Goal: Task Accomplishment & Management: Use online tool/utility

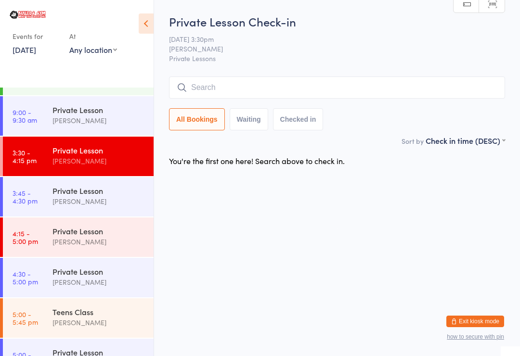
scroll to position [124, 0]
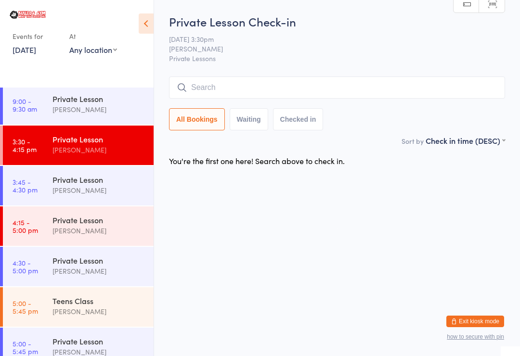
click at [73, 191] on div "[PERSON_NAME]" at bounding box center [98, 190] width 93 height 11
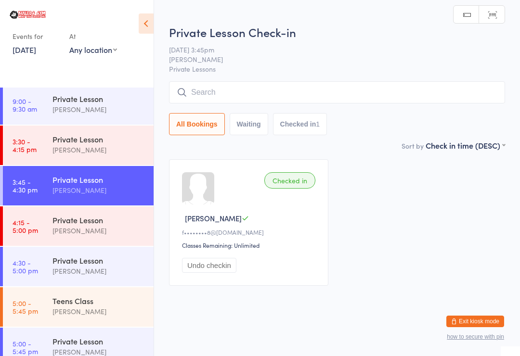
click at [107, 232] on div "[PERSON_NAME]" at bounding box center [98, 230] width 93 height 11
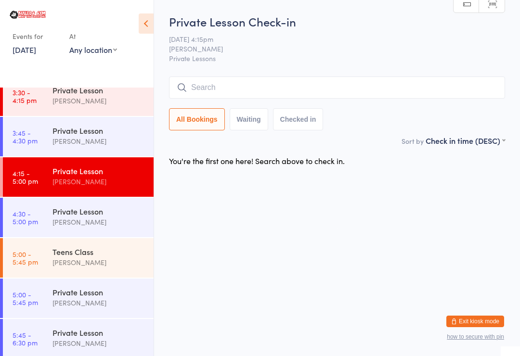
scroll to position [173, 0]
click at [91, 216] on div "Private Lesson" at bounding box center [98, 211] width 93 height 11
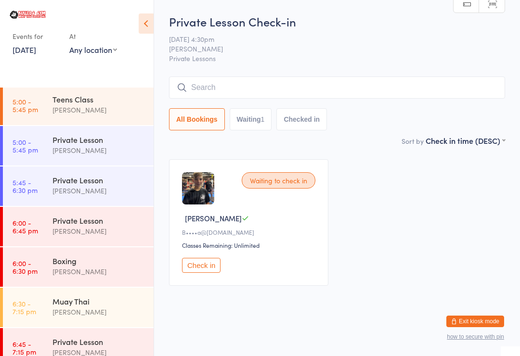
scroll to position [323, 0]
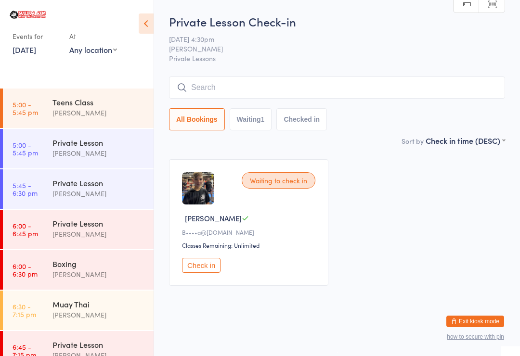
click at [52, 106] on link "5:00 - 5:45 pm Teens Class [PERSON_NAME]" at bounding box center [78, 108] width 151 height 39
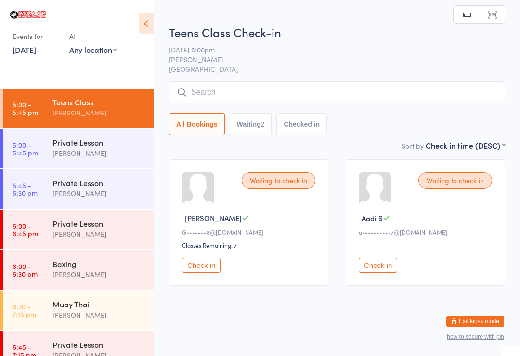
click at [367, 86] on input "search" at bounding box center [337, 92] width 336 height 22
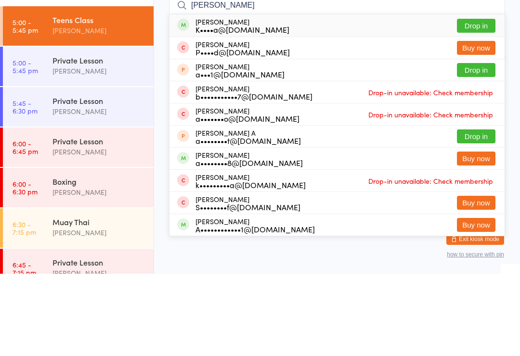
type input "[PERSON_NAME]"
click at [477, 101] on button "Drop in" at bounding box center [476, 108] width 39 height 14
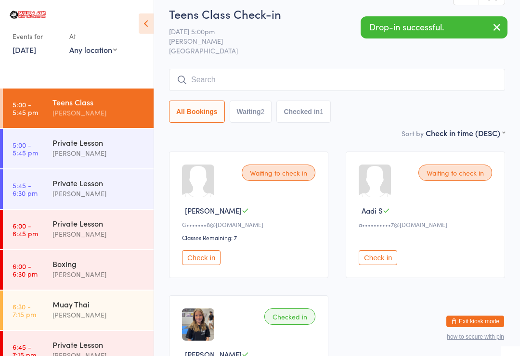
click at [408, 71] on input "search" at bounding box center [337, 80] width 336 height 22
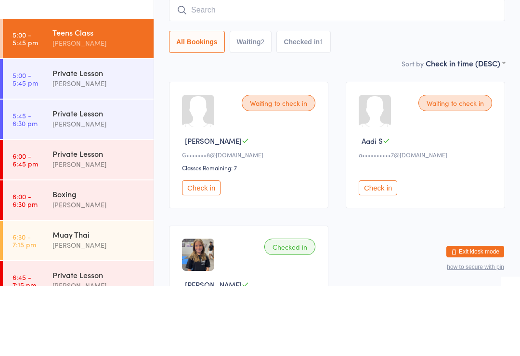
scroll to position [78, 0]
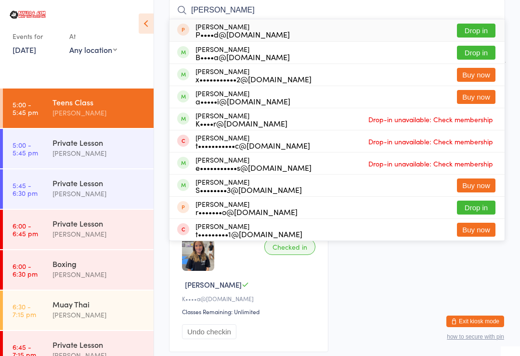
type input "[PERSON_NAME]"
click at [481, 48] on button "Drop in" at bounding box center [476, 53] width 39 height 14
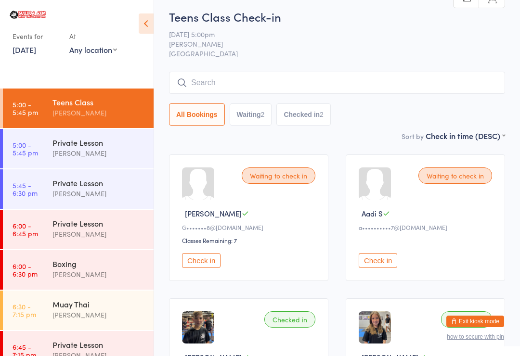
scroll to position [0, 0]
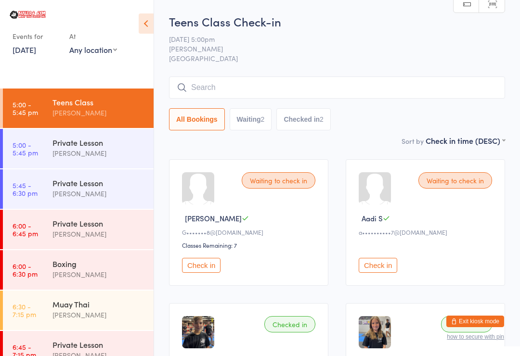
click at [271, 78] on input "search" at bounding box center [337, 88] width 336 height 22
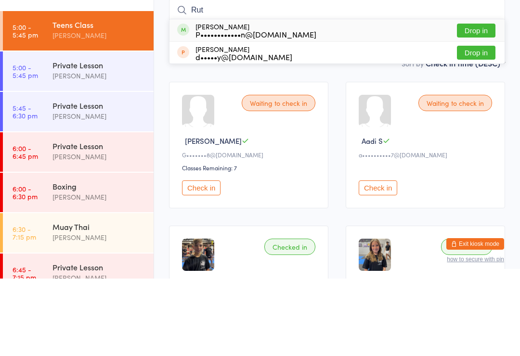
type input "Rut"
click at [470, 101] on button "Drop in" at bounding box center [476, 108] width 39 height 14
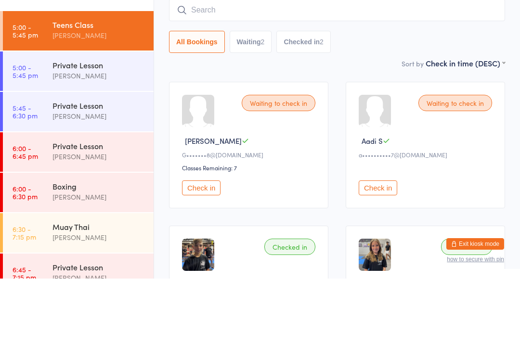
scroll to position [78, 0]
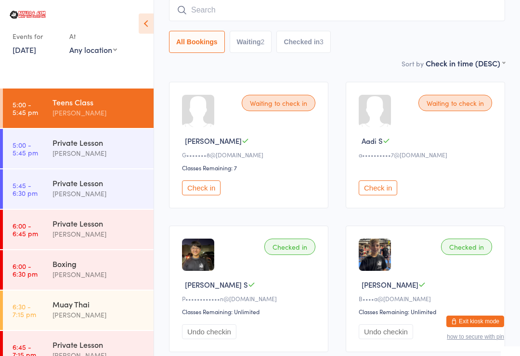
click at [205, 186] on button "Check in" at bounding box center [201, 188] width 39 height 15
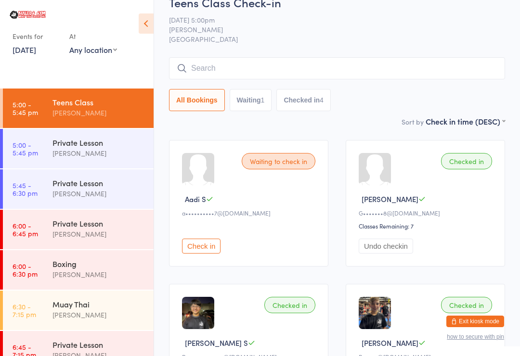
scroll to position [0, 0]
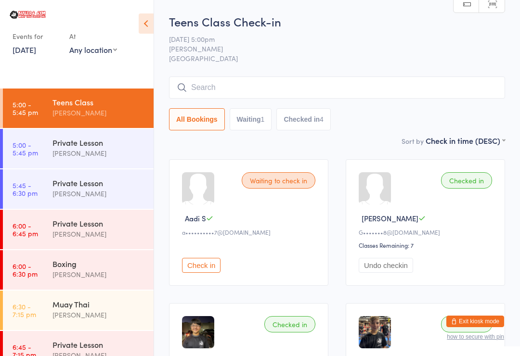
click at [388, 84] on input "search" at bounding box center [337, 88] width 336 height 22
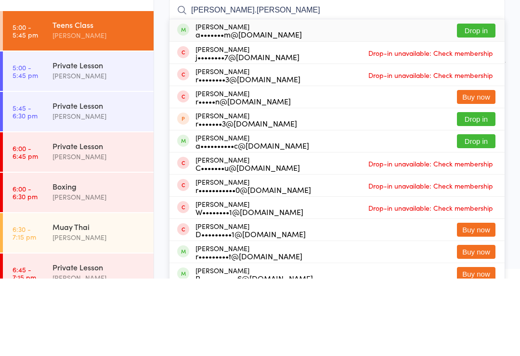
type input "[PERSON_NAME].[PERSON_NAME]"
click at [484, 101] on button "Drop in" at bounding box center [476, 108] width 39 height 14
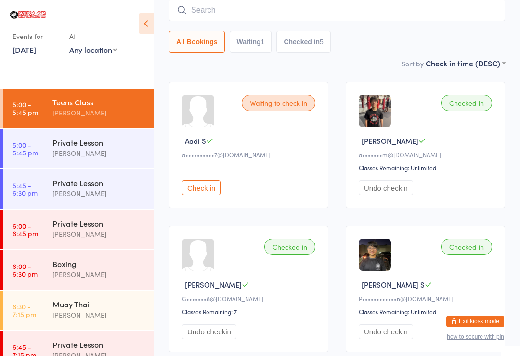
click at [193, 10] on input "search" at bounding box center [337, 10] width 336 height 22
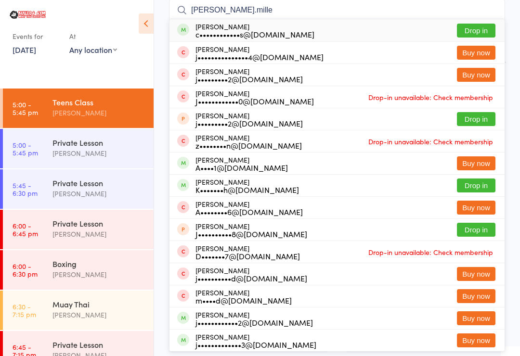
type input "[PERSON_NAME].mille"
click at [214, 24] on div "[PERSON_NAME] c••••••••••••s@[DOMAIN_NAME]" at bounding box center [255, 30] width 119 height 15
